Goal: Navigation & Orientation: Find specific page/section

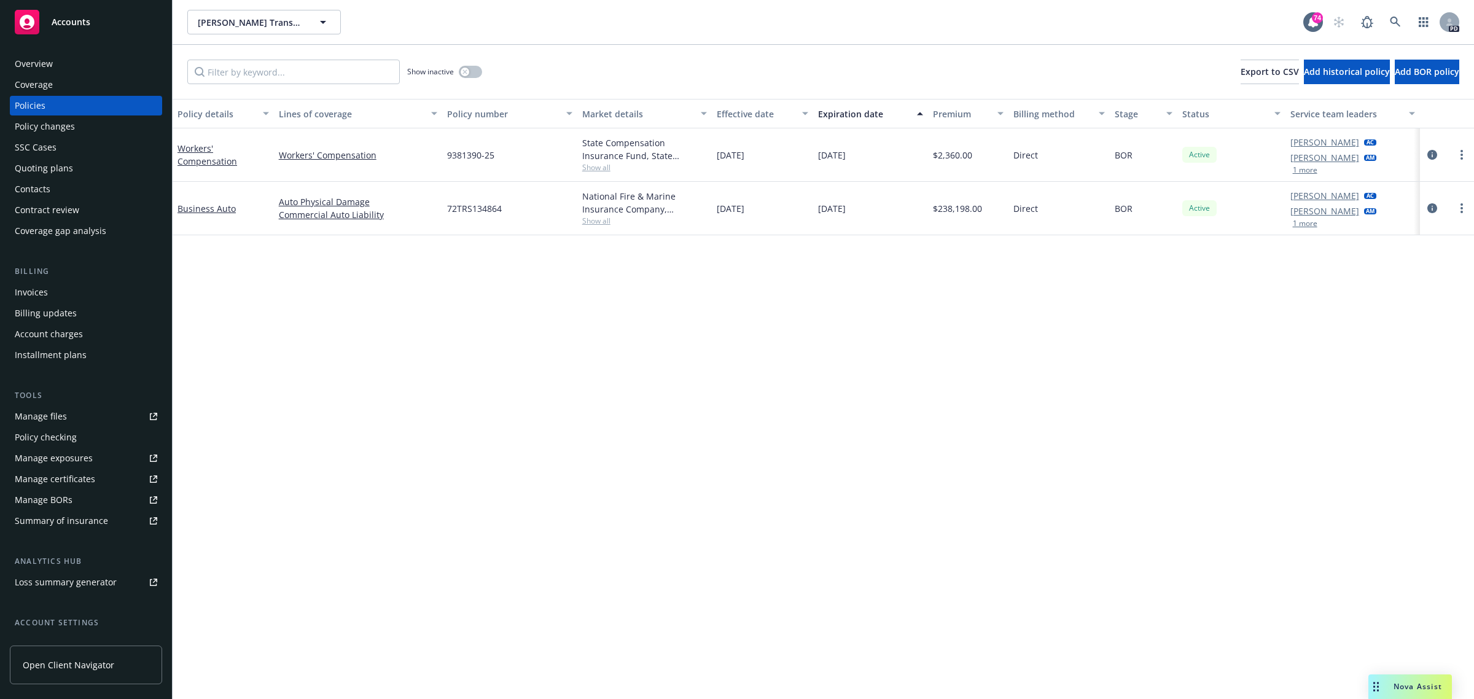
click at [86, 17] on span "Accounts" at bounding box center [71, 22] width 39 height 10
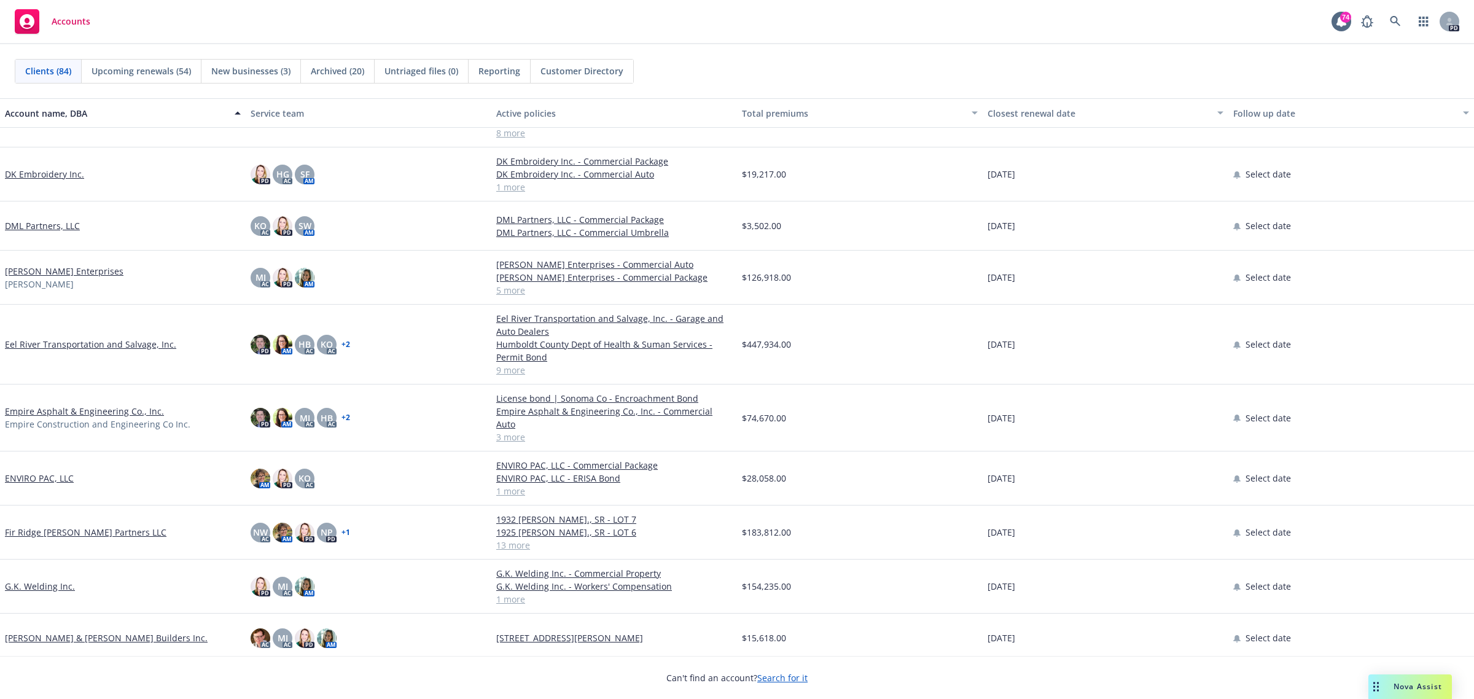
scroll to position [1382, 0]
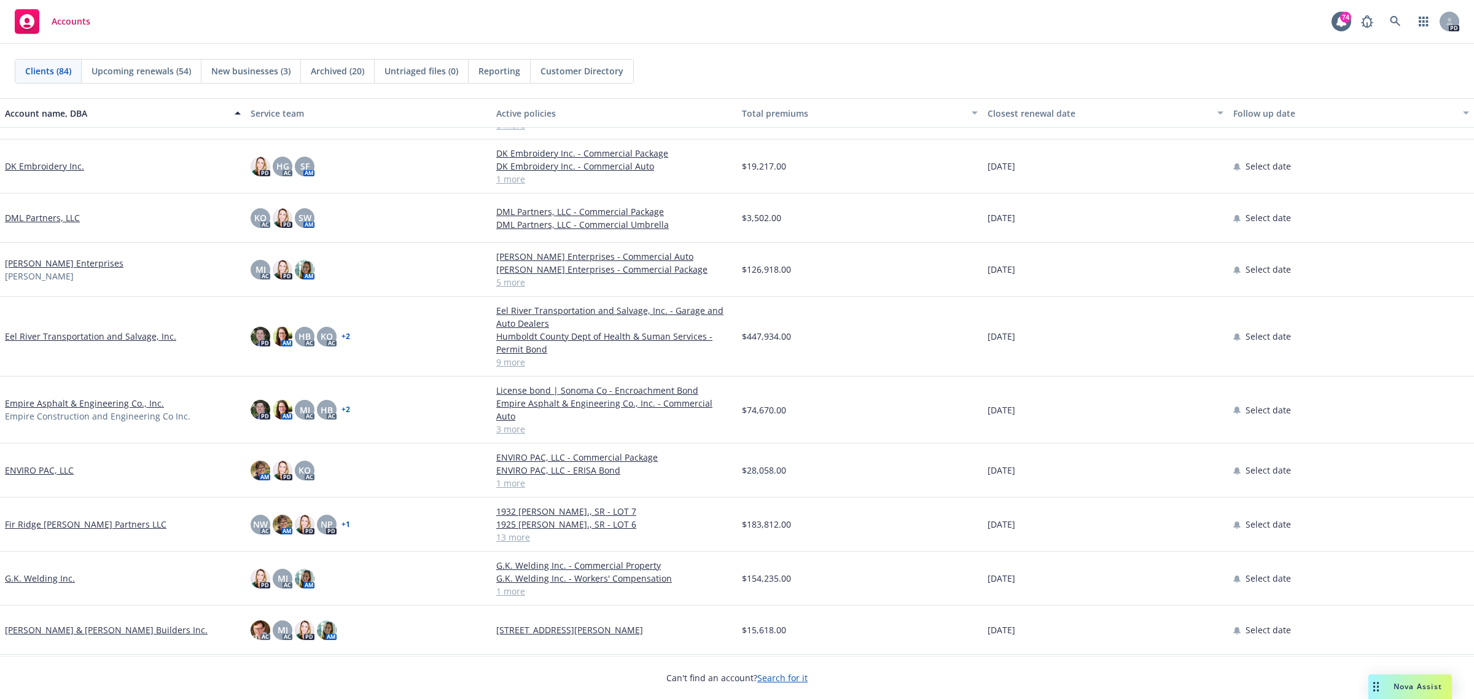
click at [37, 330] on link "Eel River Transportation and Salvage, Inc." at bounding box center [90, 336] width 171 height 13
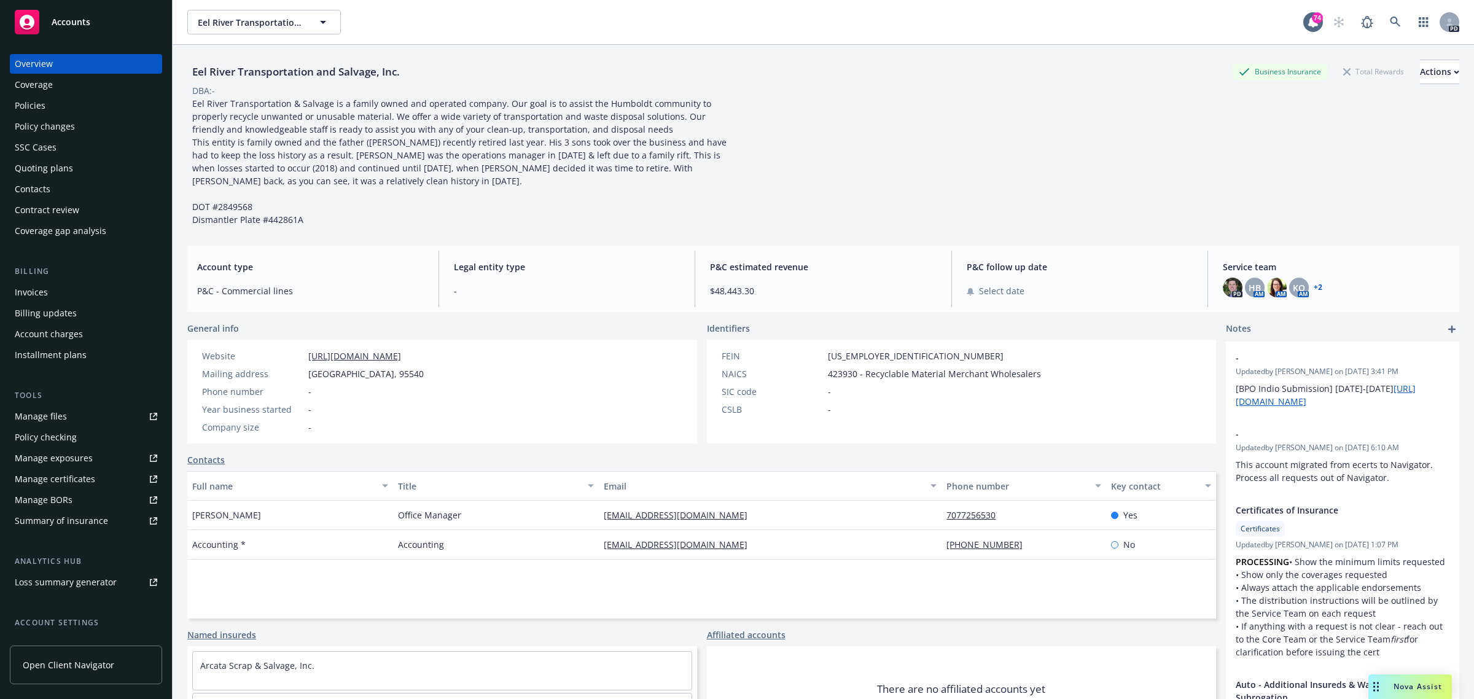
click at [41, 106] on div "Policies" at bounding box center [30, 106] width 31 height 20
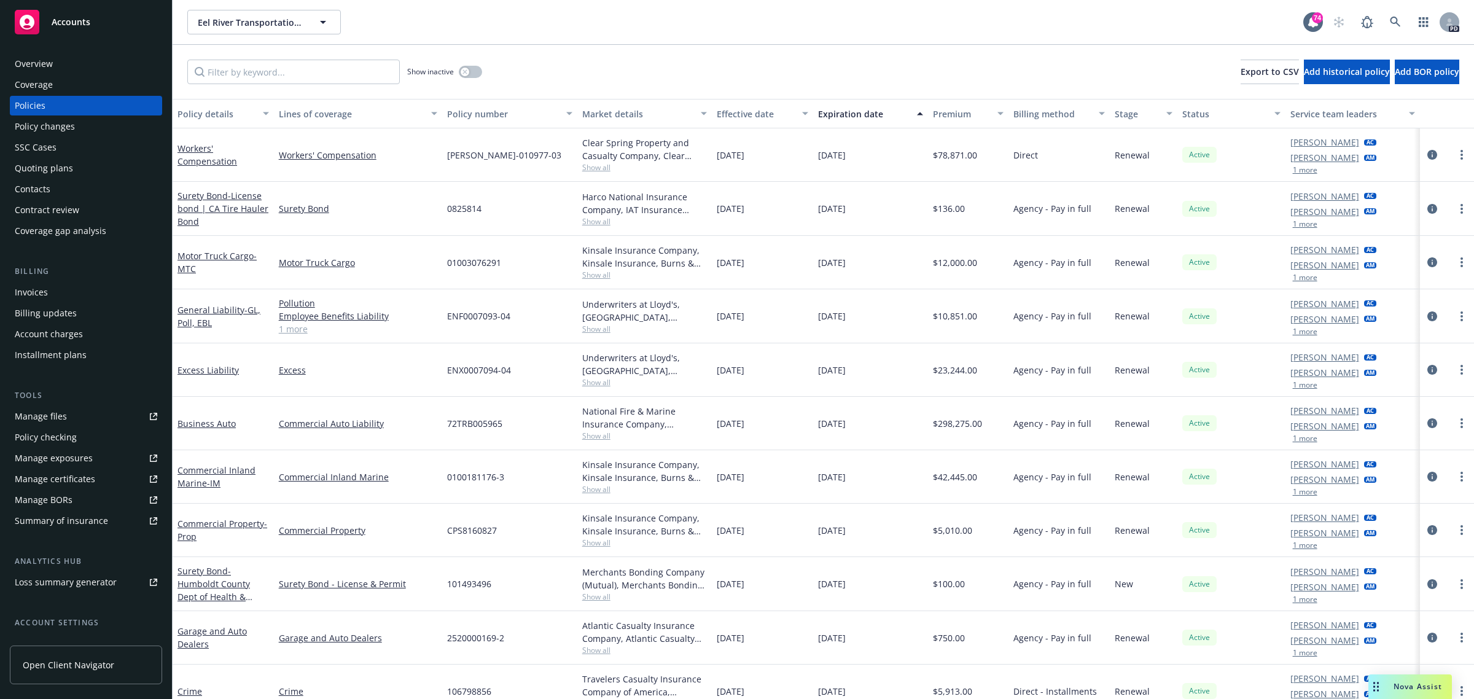
click at [45, 64] on div "Overview" at bounding box center [34, 64] width 38 height 20
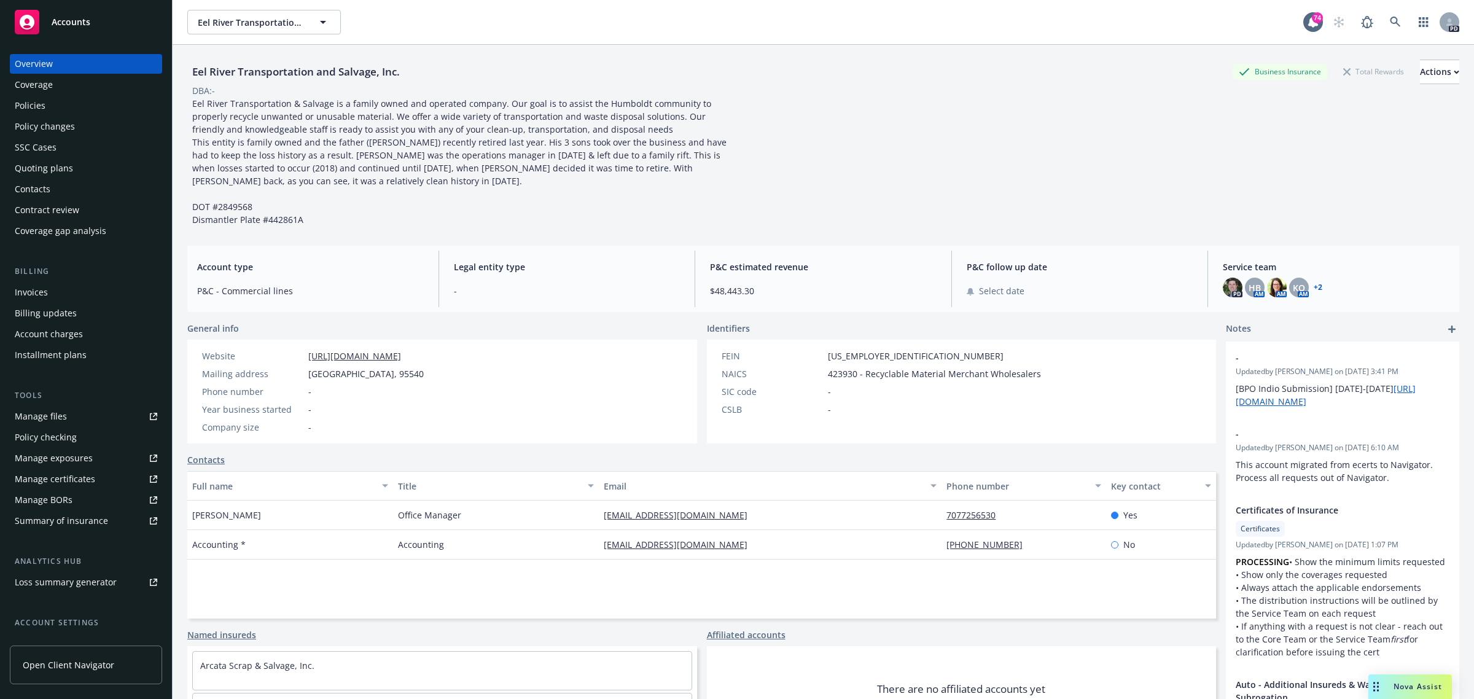
click at [78, 20] on span "Accounts" at bounding box center [71, 22] width 39 height 10
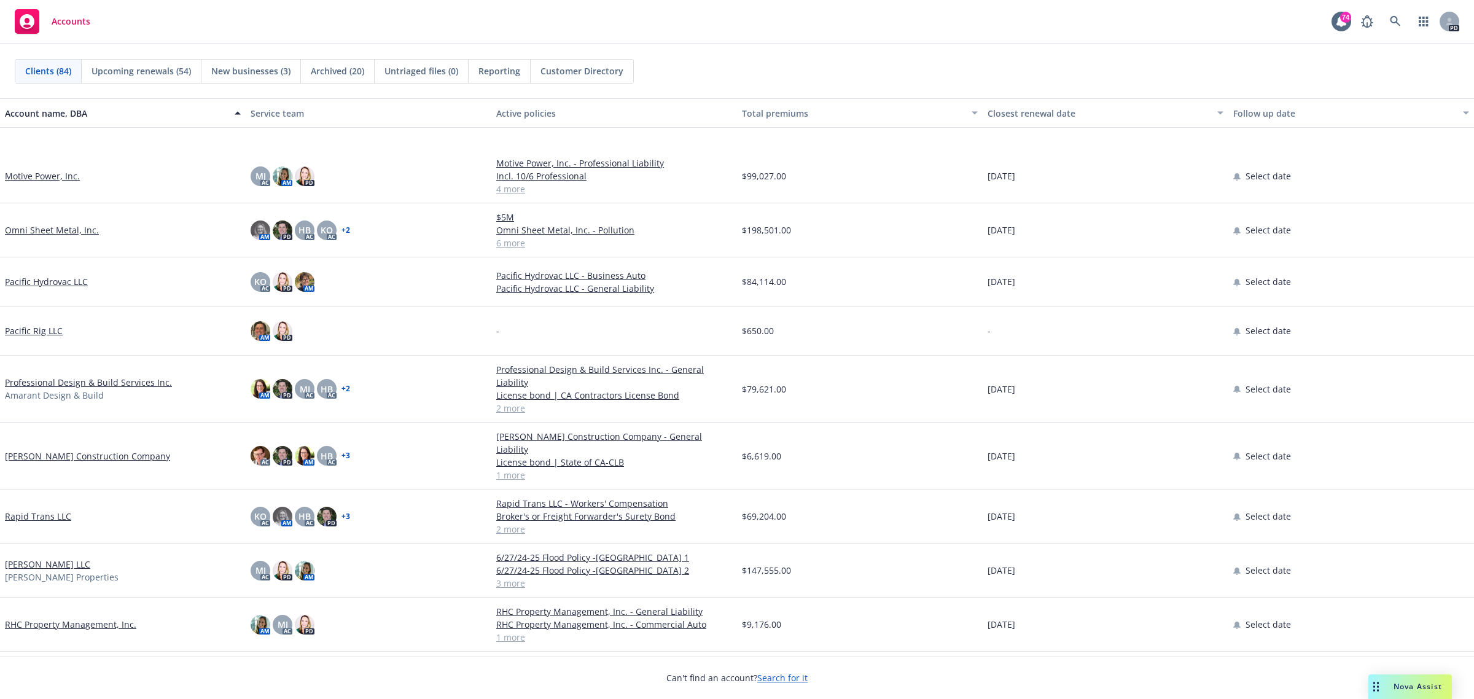
scroll to position [2917, 0]
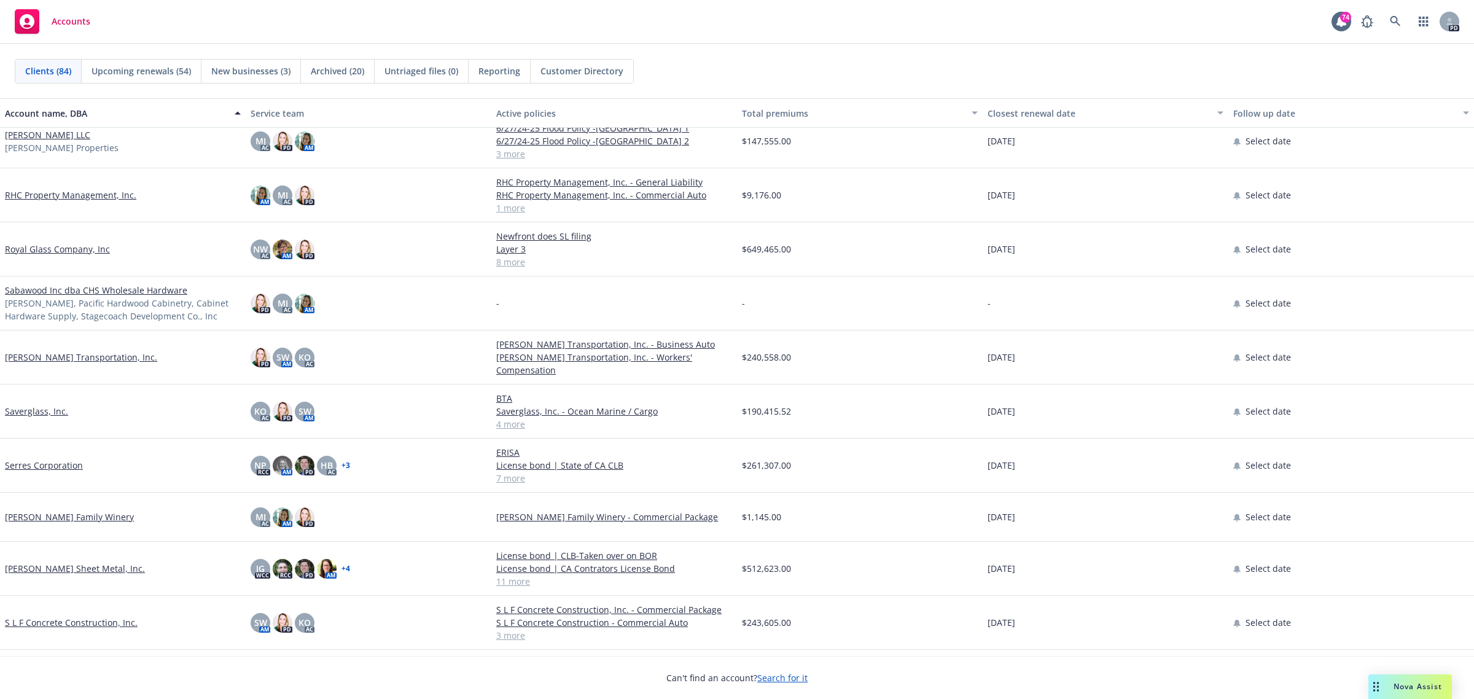
click at [66, 356] on link "[PERSON_NAME] Transportation, Inc." at bounding box center [81, 357] width 152 height 13
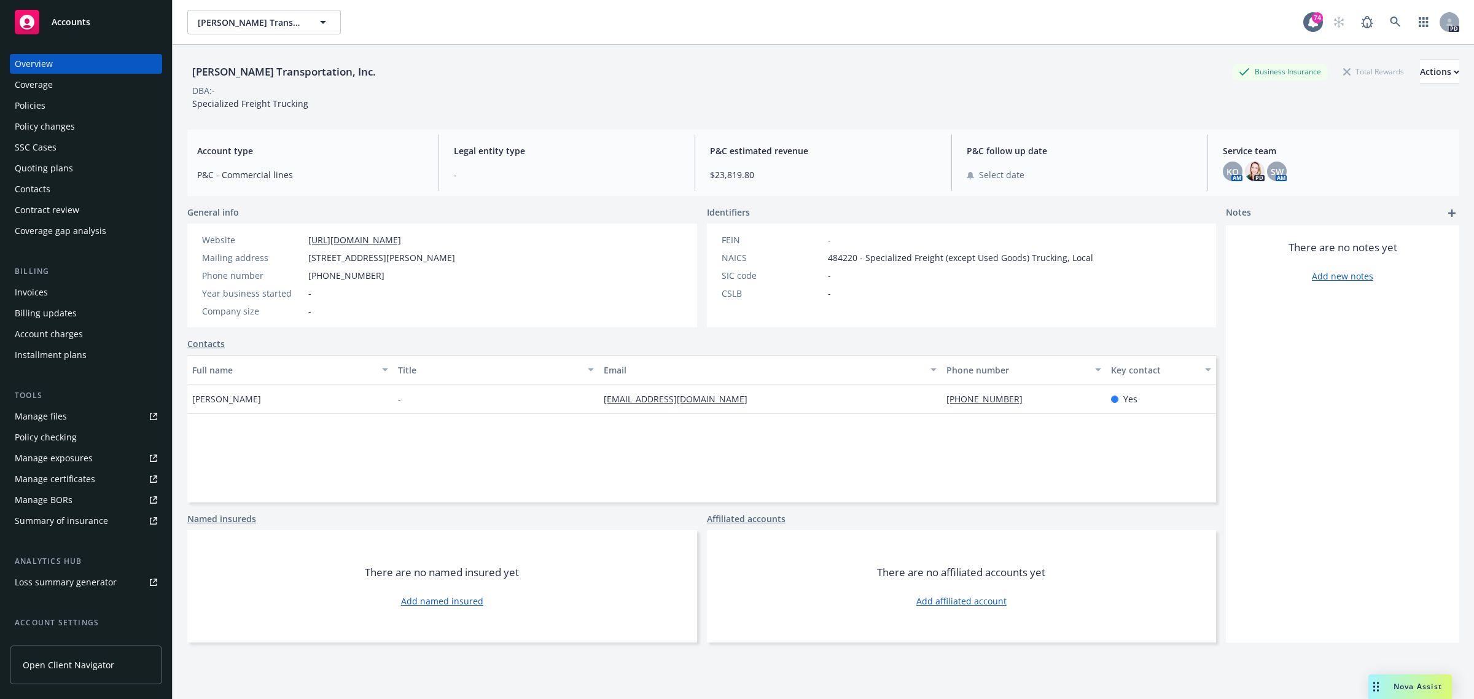
click at [29, 105] on div "Policies" at bounding box center [30, 106] width 31 height 20
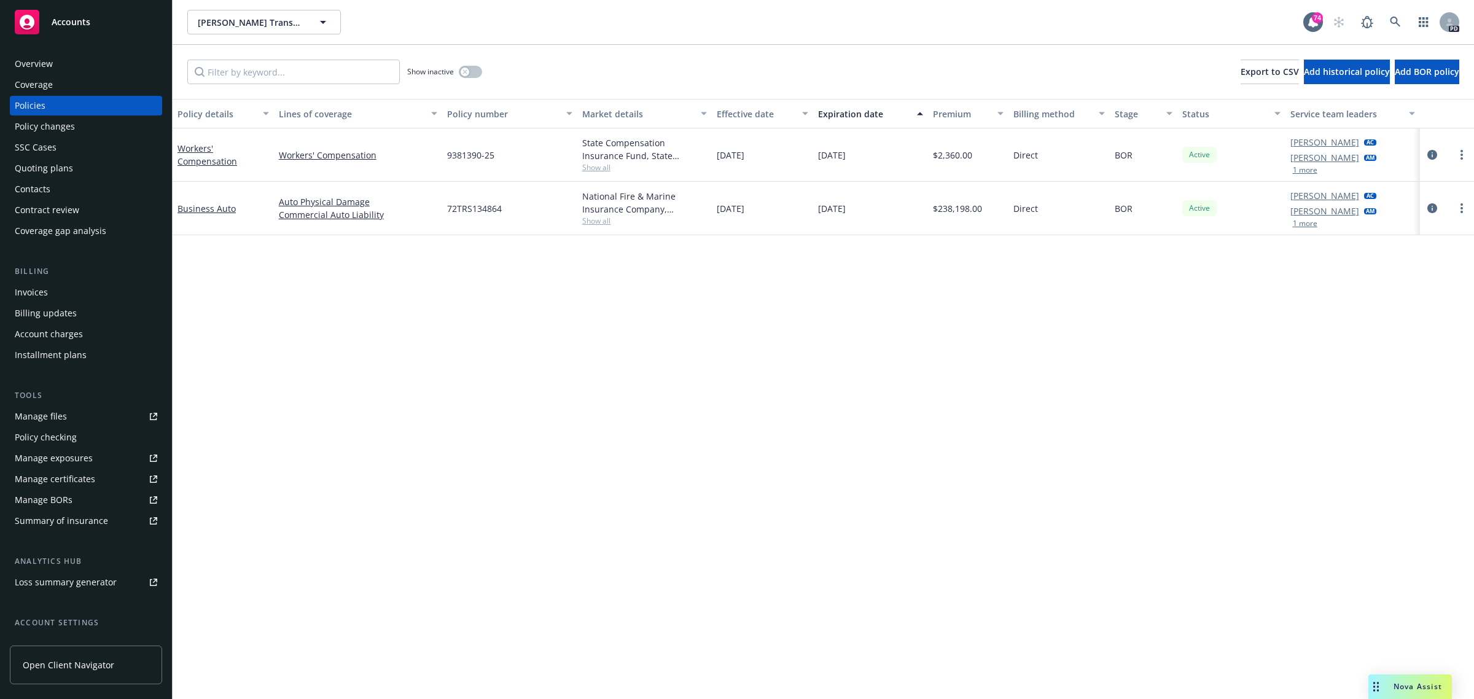
click at [45, 64] on div "Overview" at bounding box center [34, 64] width 38 height 20
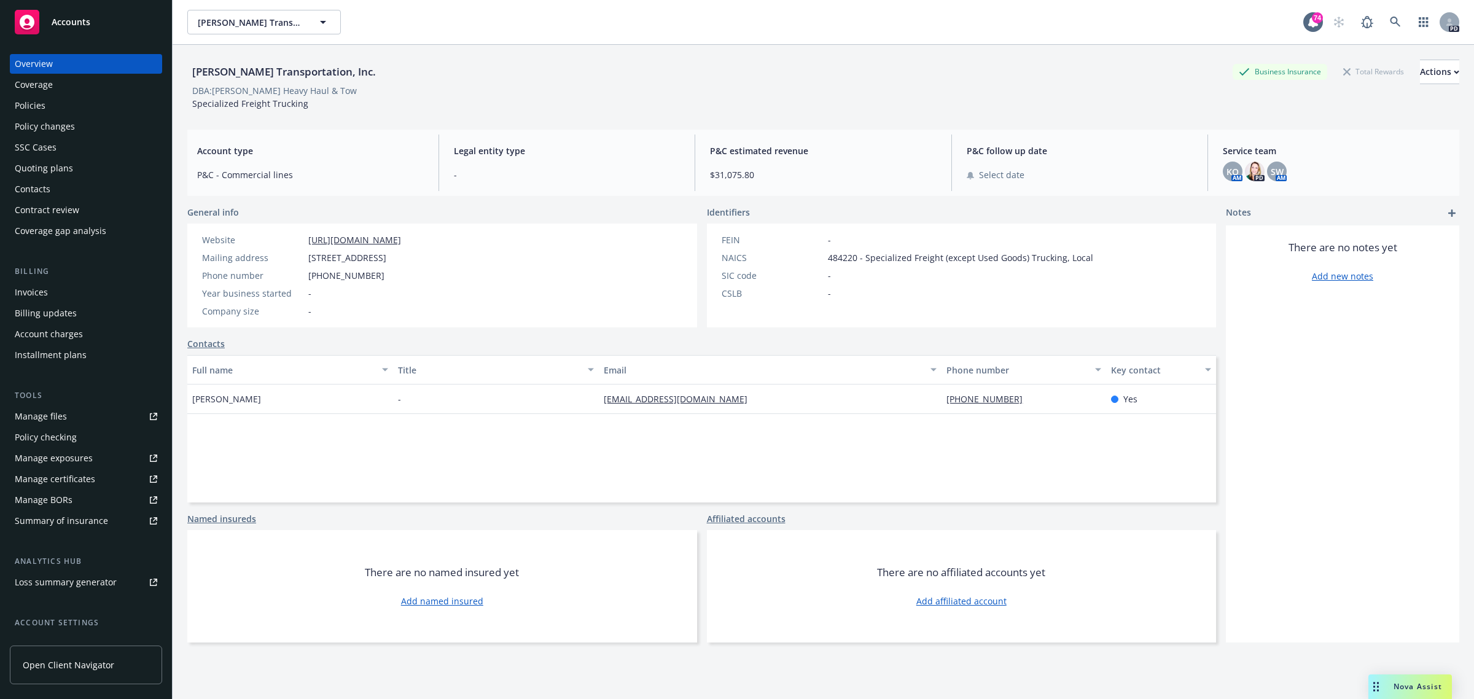
click at [41, 108] on div "Policies" at bounding box center [30, 106] width 31 height 20
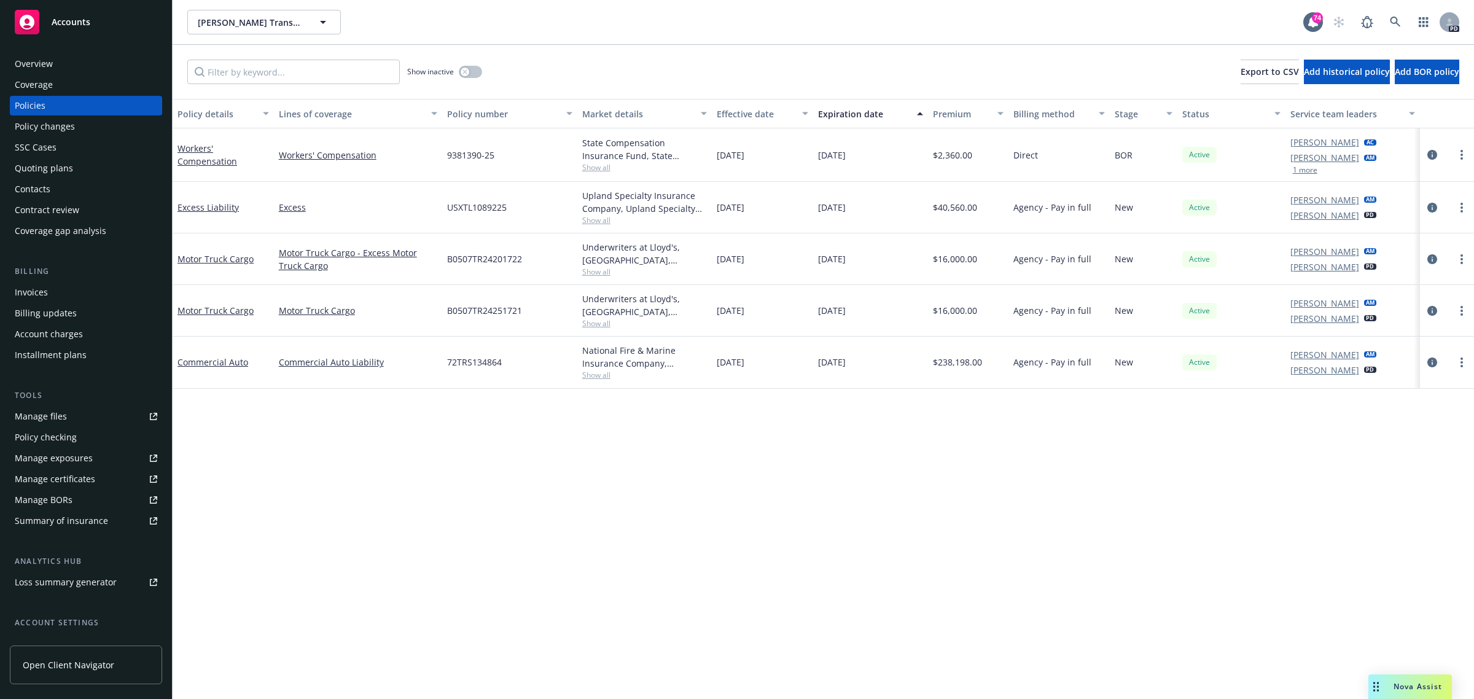
click at [43, 60] on div "Overview" at bounding box center [34, 64] width 38 height 20
